Goal: Information Seeking & Learning: Learn about a topic

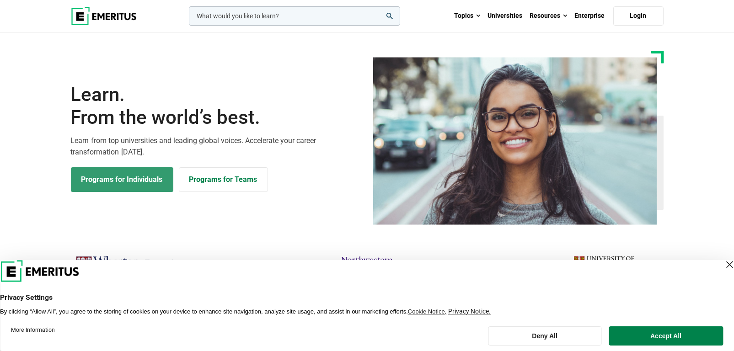
click at [121, 177] on link "Programs for Individuals" at bounding box center [122, 179] width 102 height 25
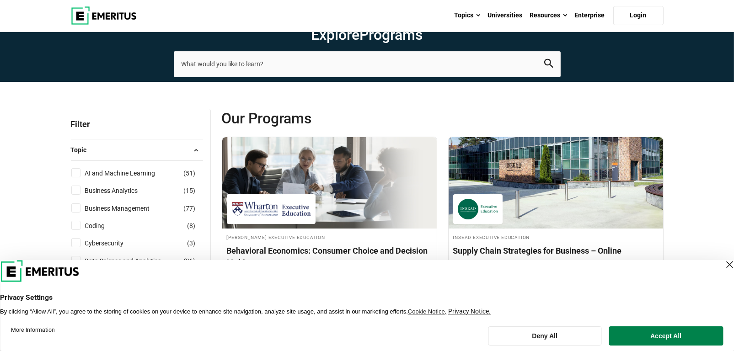
scroll to position [46, 0]
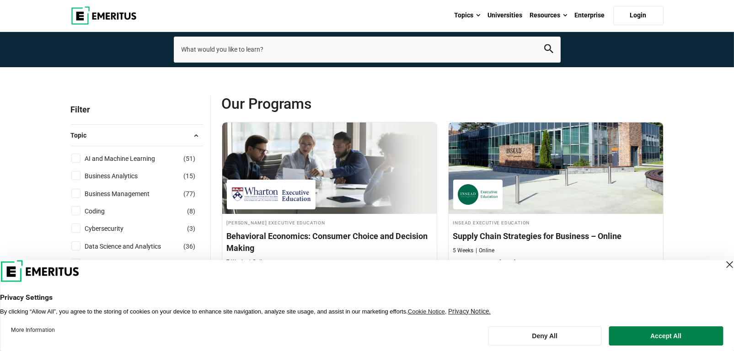
click at [77, 193] on input "Business Management ( 77 )" at bounding box center [75, 193] width 9 height 9
checkbox input "true"
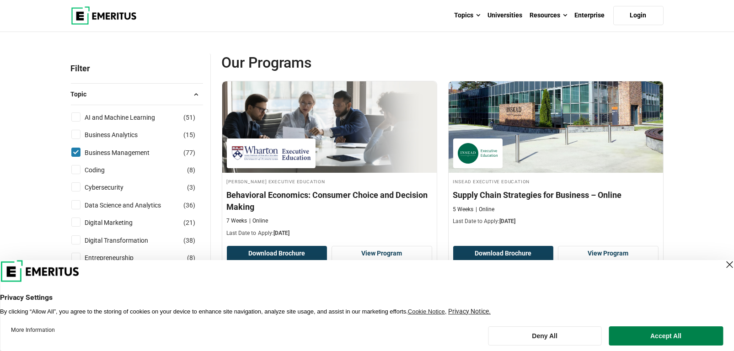
scroll to position [137, 0]
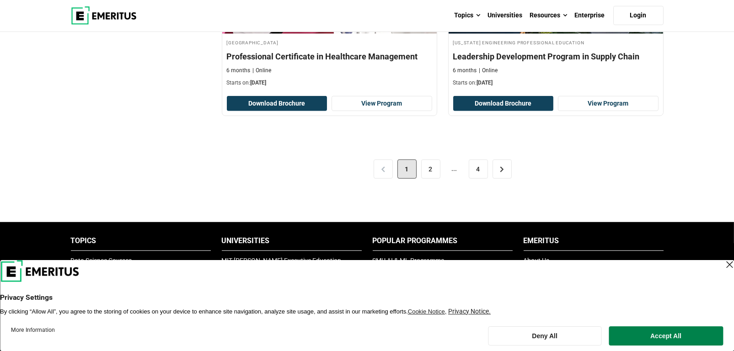
scroll to position [1967, 0]
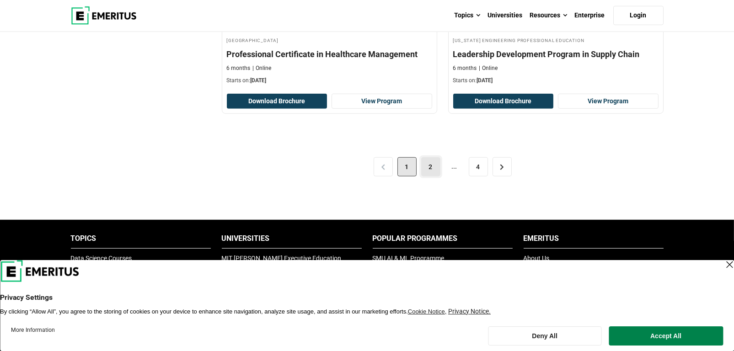
click at [435, 166] on link "2" at bounding box center [430, 166] width 19 height 19
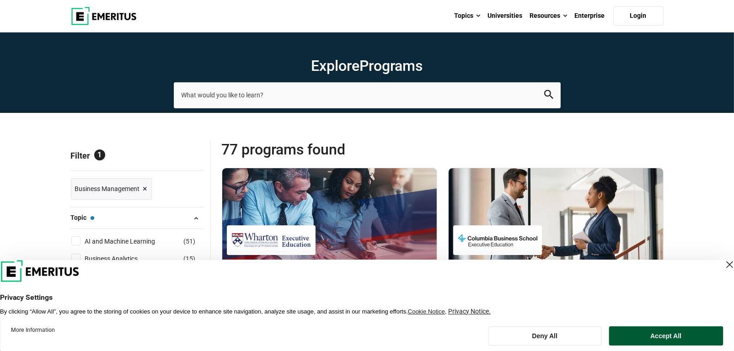
click at [659, 334] on button "Accept All" at bounding box center [666, 336] width 114 height 19
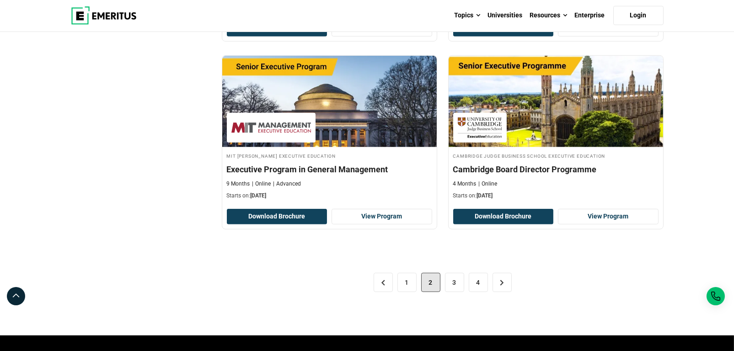
scroll to position [1830, 0]
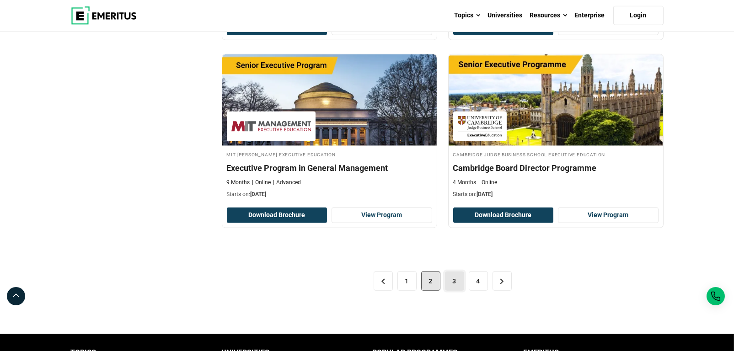
click at [455, 278] on link "3" at bounding box center [454, 281] width 19 height 19
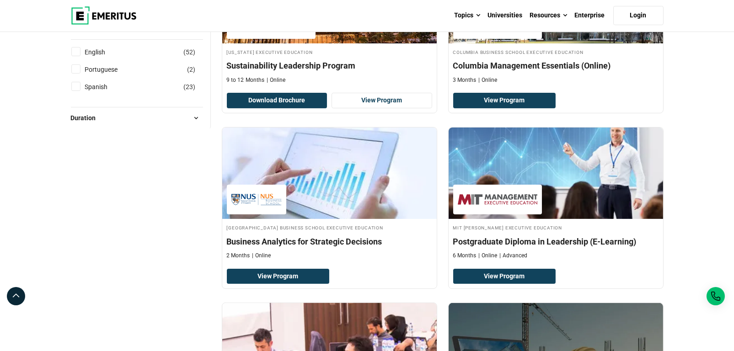
scroll to position [778, 0]
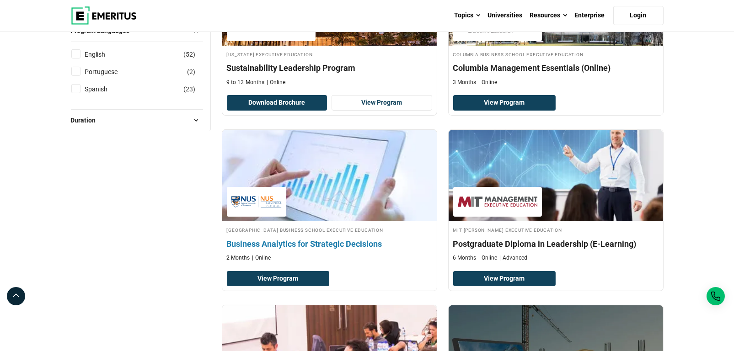
click at [328, 170] on img at bounding box center [329, 175] width 236 height 101
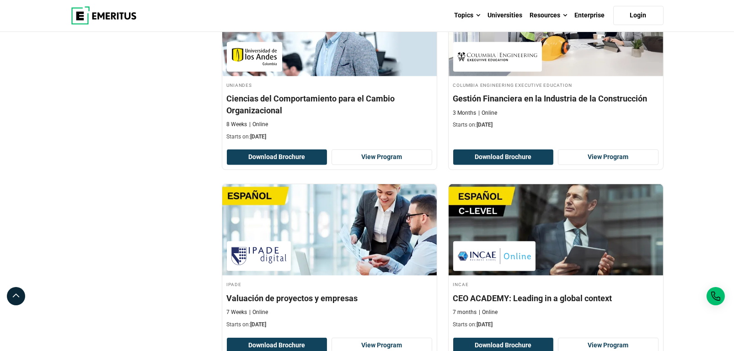
scroll to position [1784, 0]
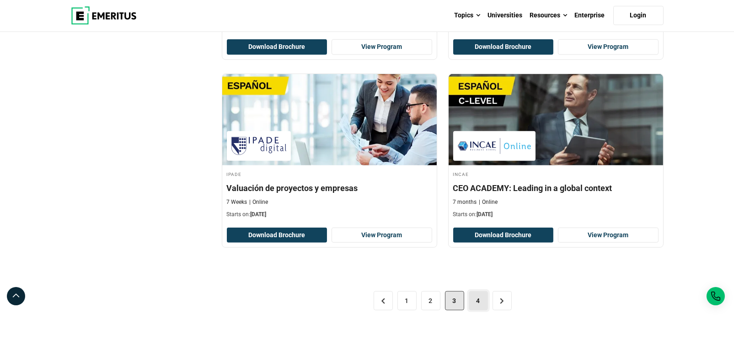
click at [483, 293] on link "4" at bounding box center [478, 300] width 19 height 19
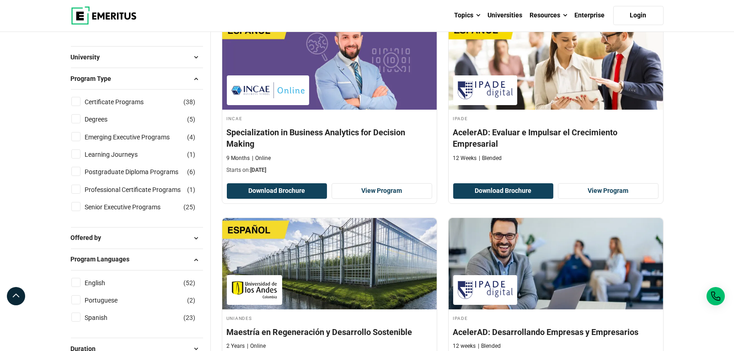
scroll to position [274, 0]
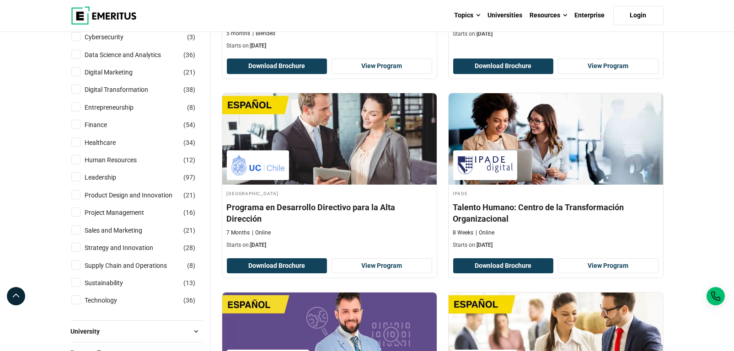
click at [75, 246] on input "Strategy and Innovation ( 28 )" at bounding box center [75, 247] width 9 height 9
checkbox input "true"
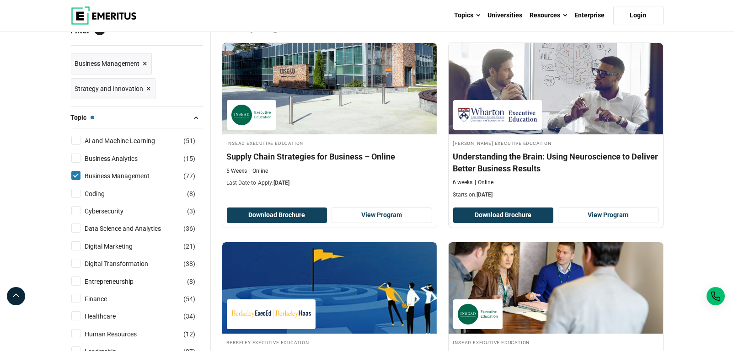
scroll to position [137, 0]
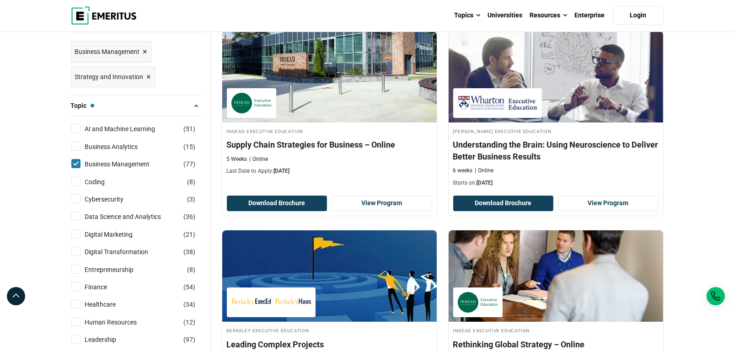
click at [75, 285] on input "Finance ( 54 )" at bounding box center [75, 286] width 9 height 9
checkbox input "true"
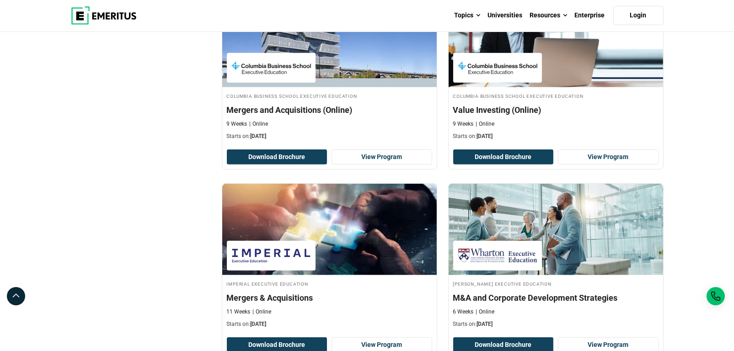
scroll to position [1235, 0]
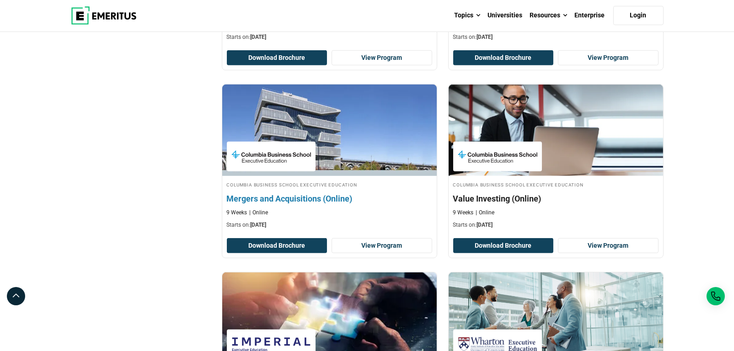
click at [348, 122] on img at bounding box center [329, 130] width 236 height 101
